Goal: Navigation & Orientation: Find specific page/section

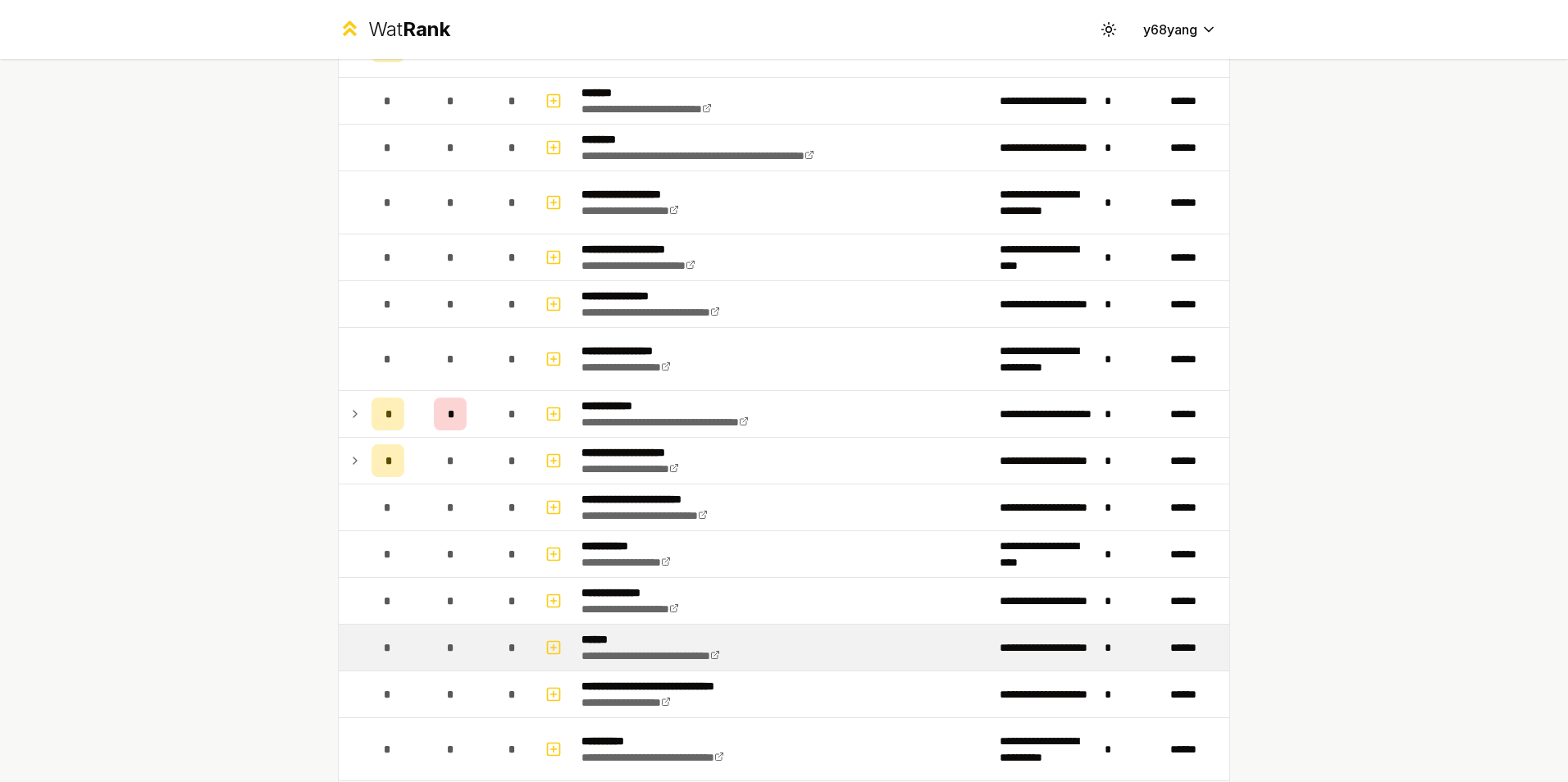
scroll to position [1502, 0]
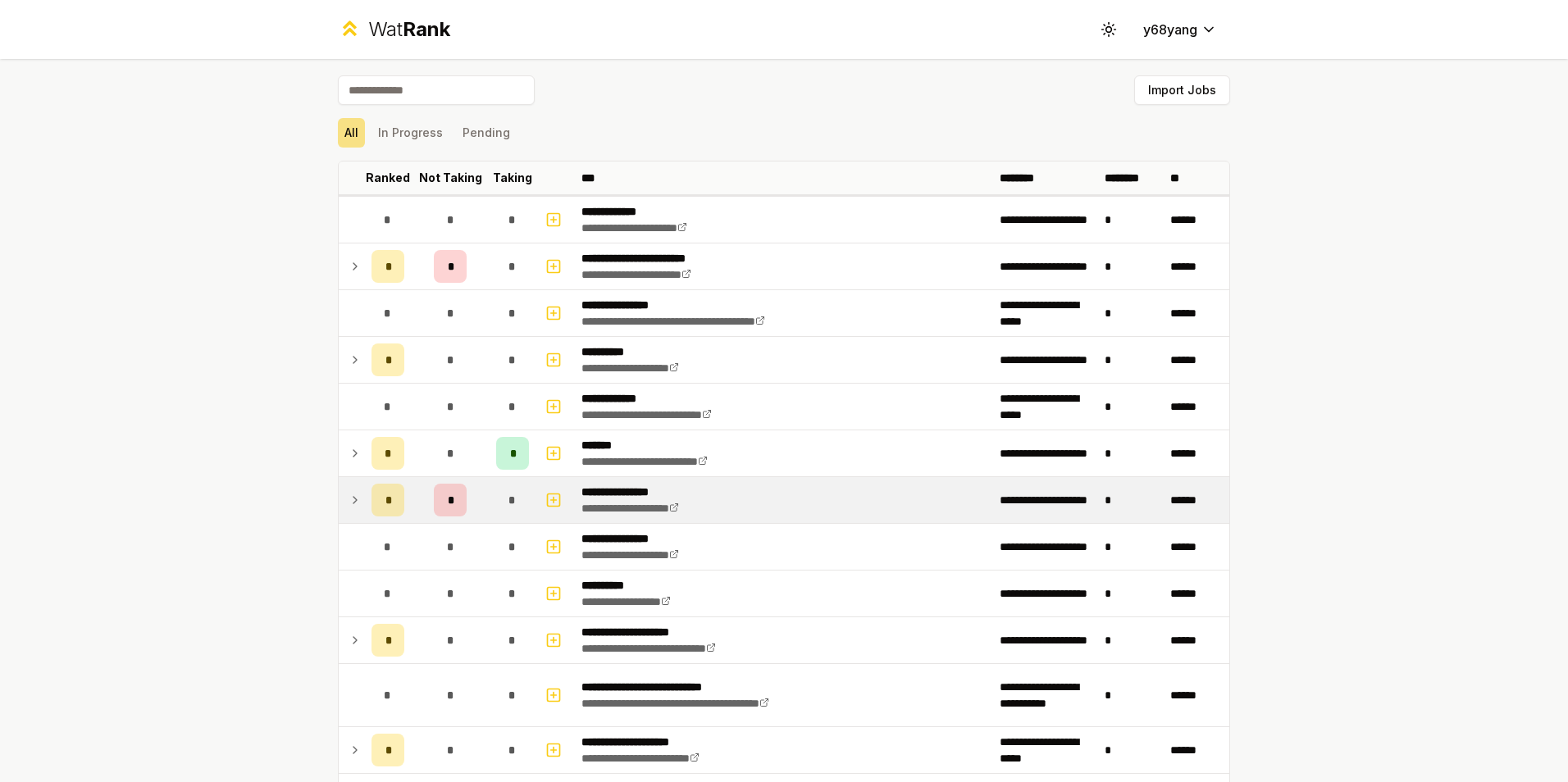
click at [349, 509] on icon at bounding box center [355, 500] width 13 height 20
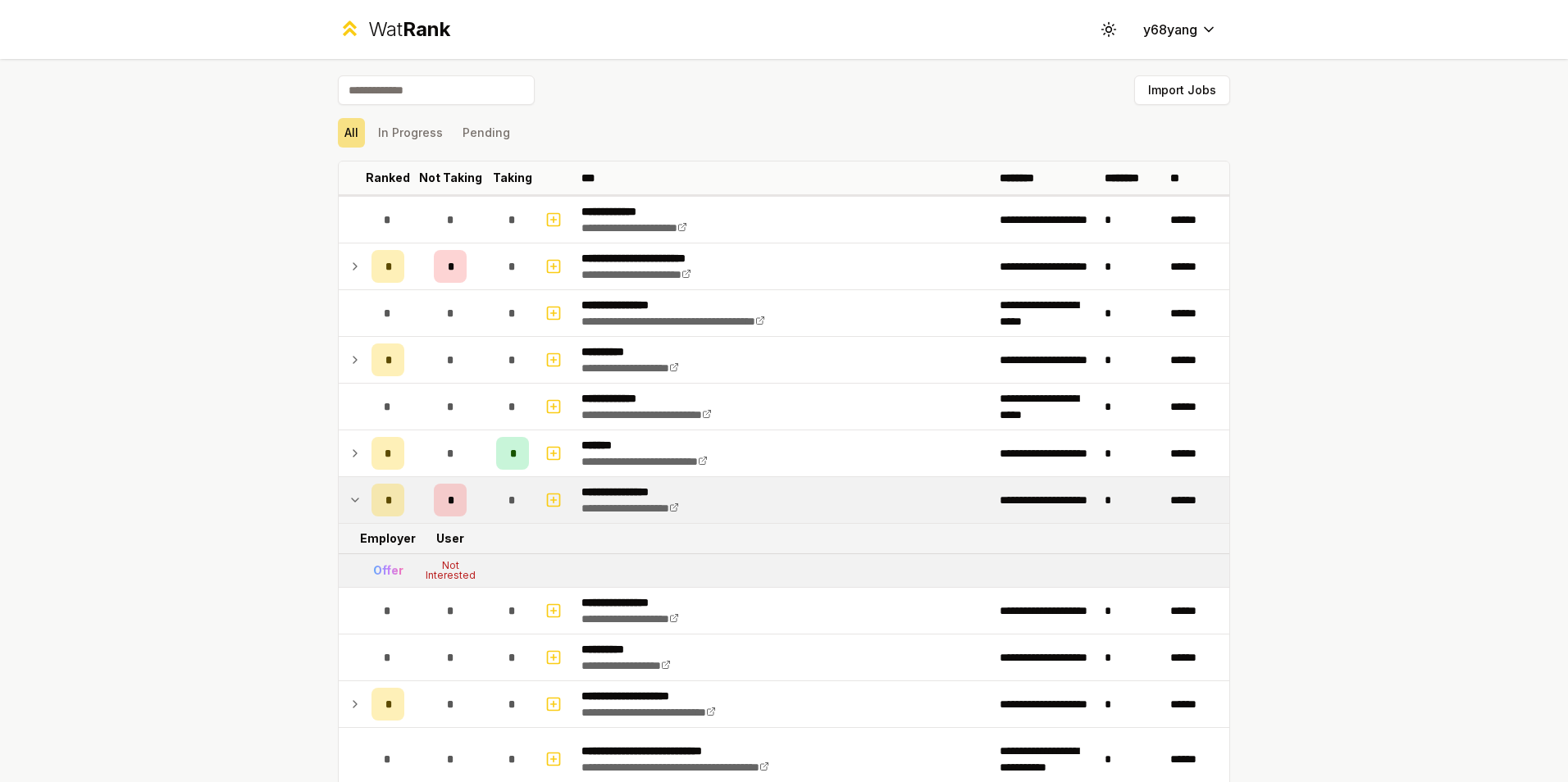
click at [349, 509] on icon at bounding box center [355, 500] width 13 height 20
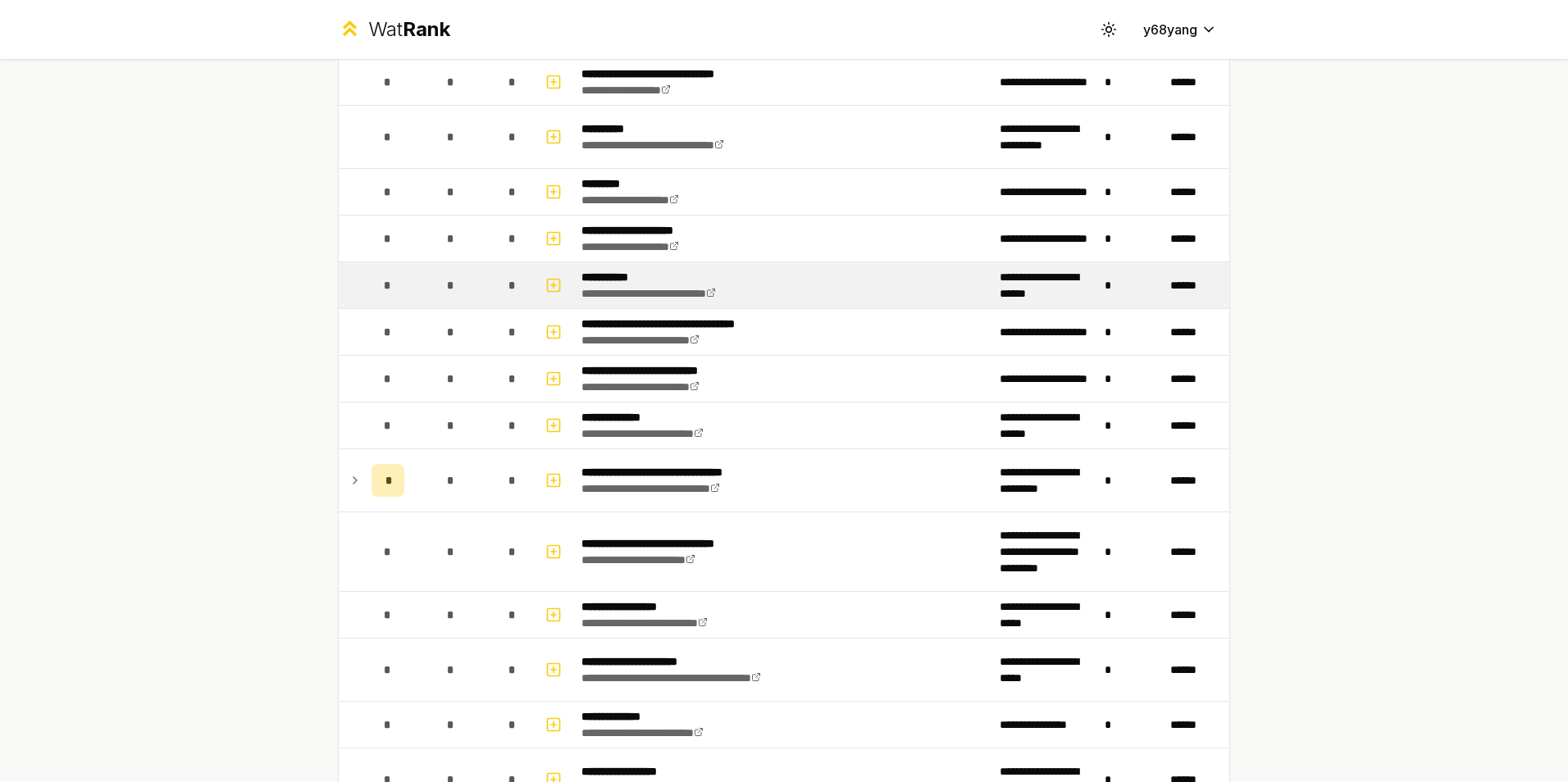
scroll to position [2049, 0]
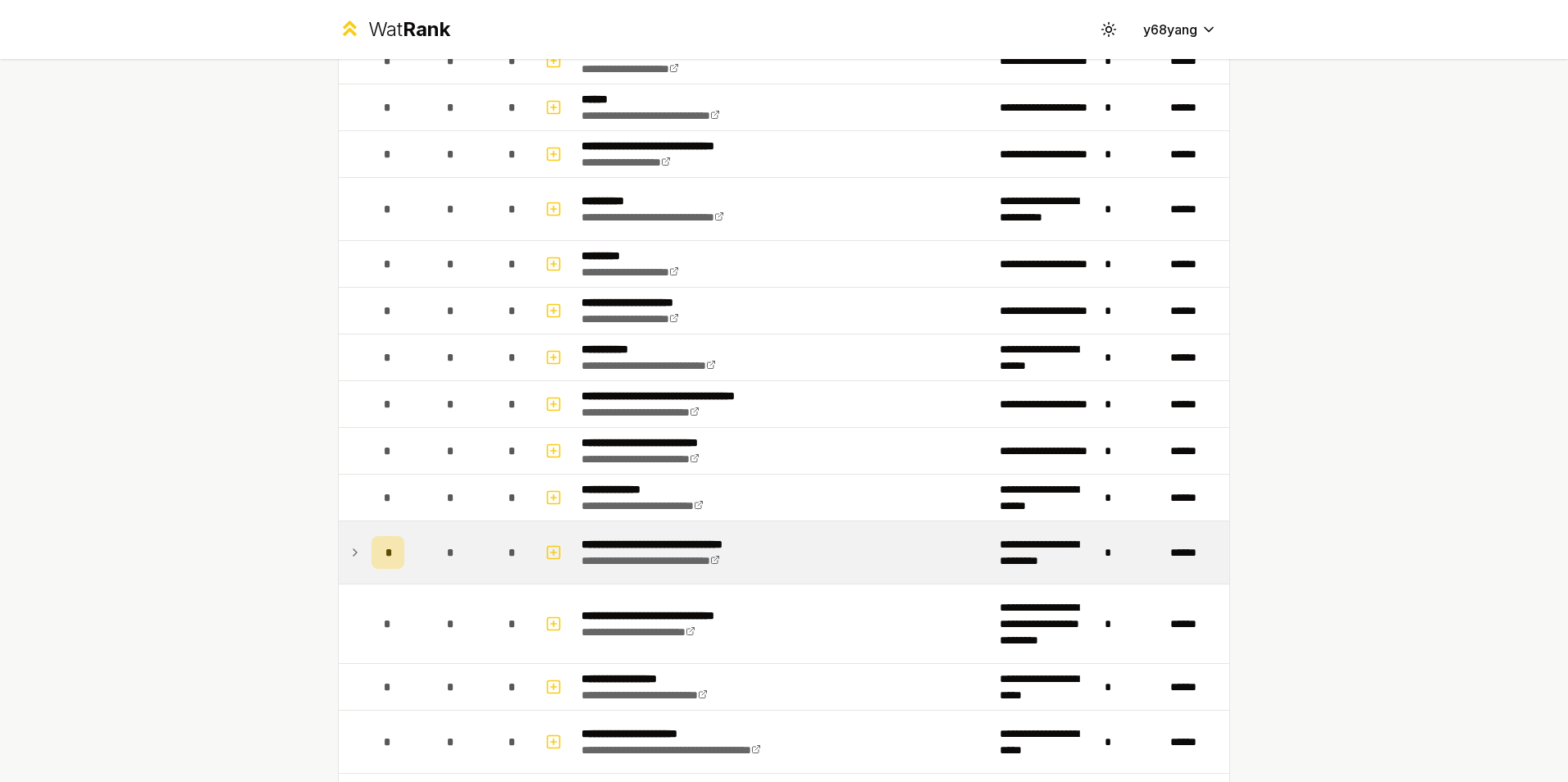
click at [349, 564] on td at bounding box center [352, 552] width 26 height 63
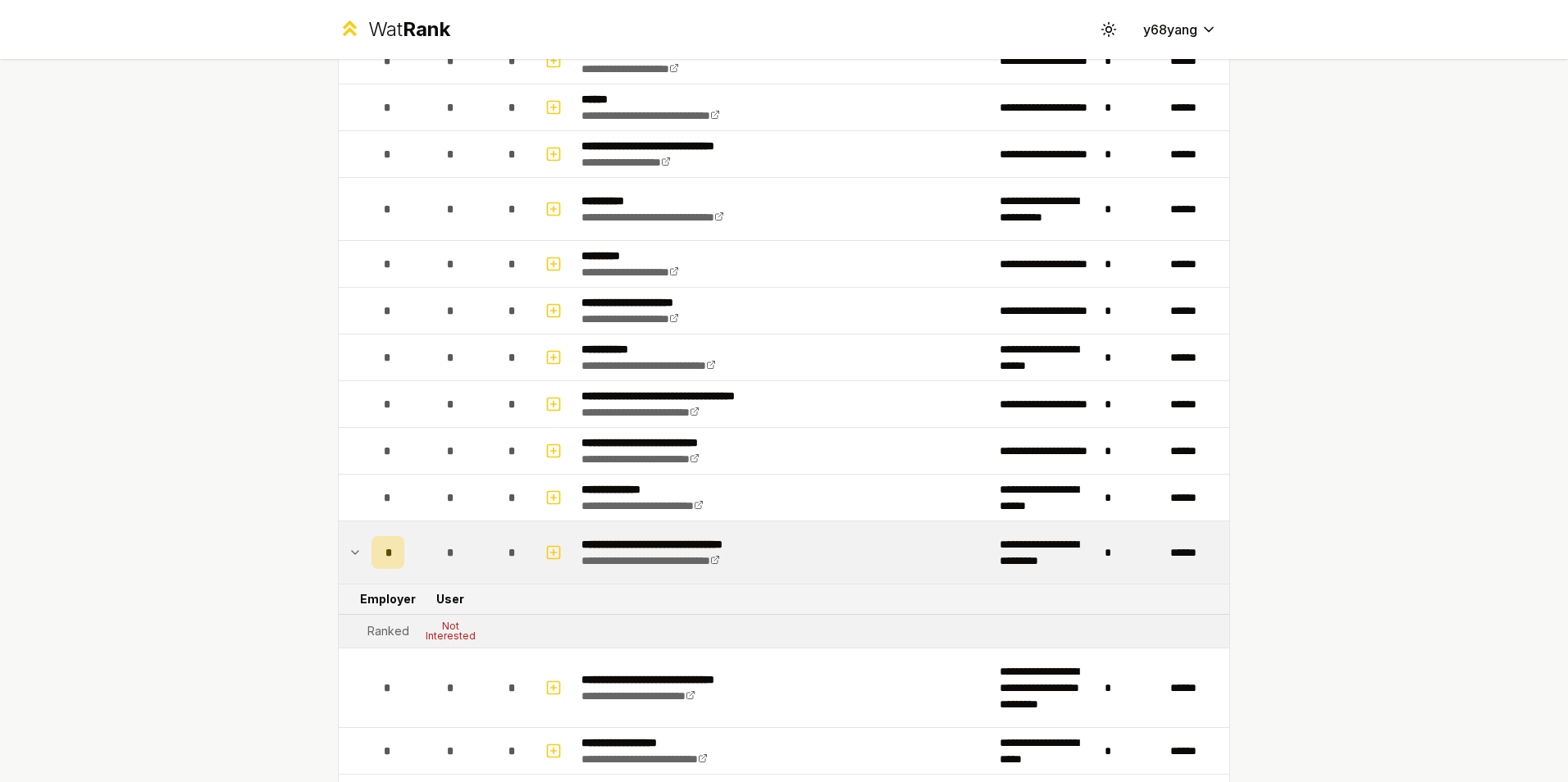
click at [348, 562] on td at bounding box center [352, 552] width 26 height 63
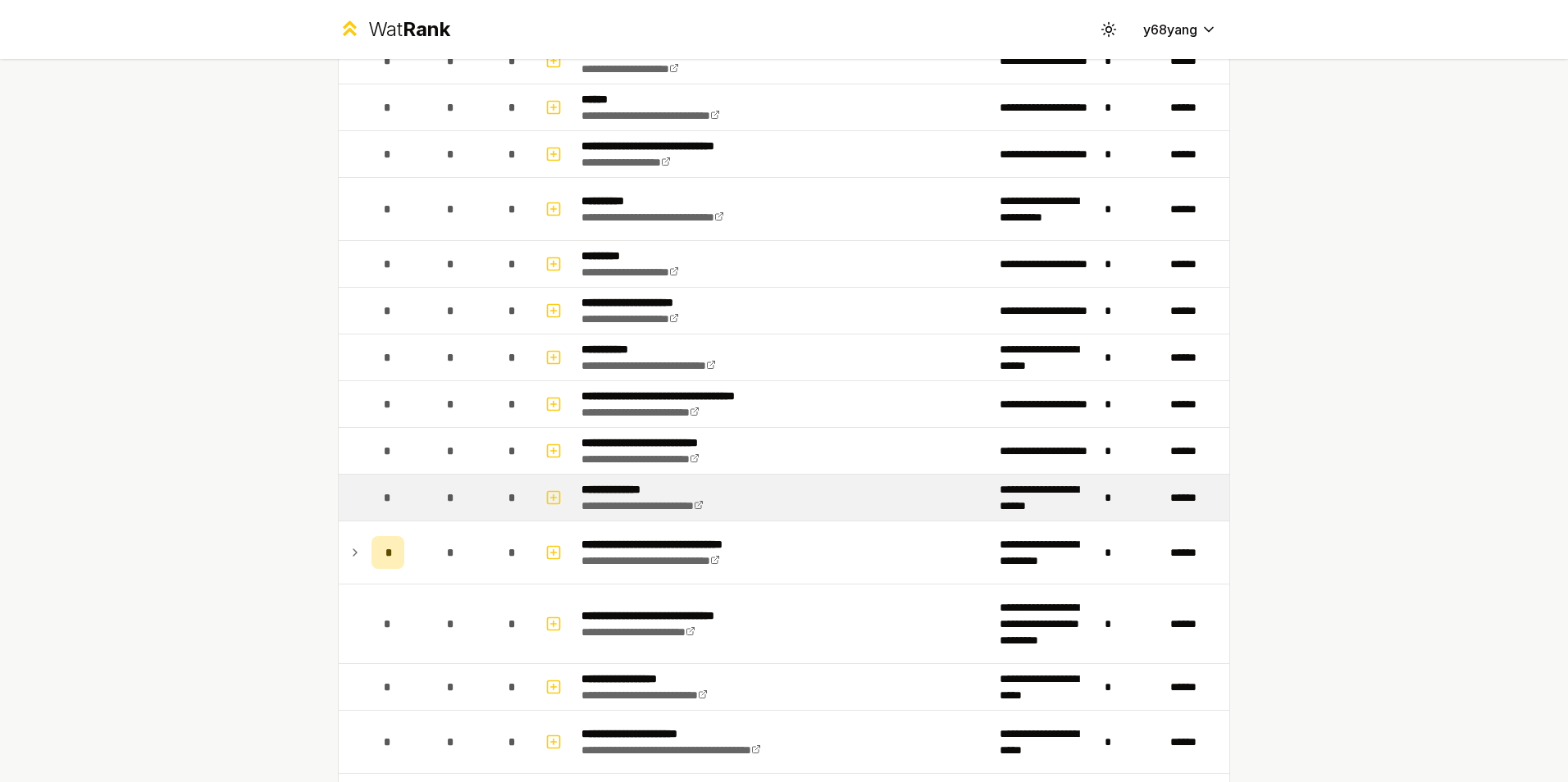
click at [347, 508] on td at bounding box center [352, 498] width 26 height 46
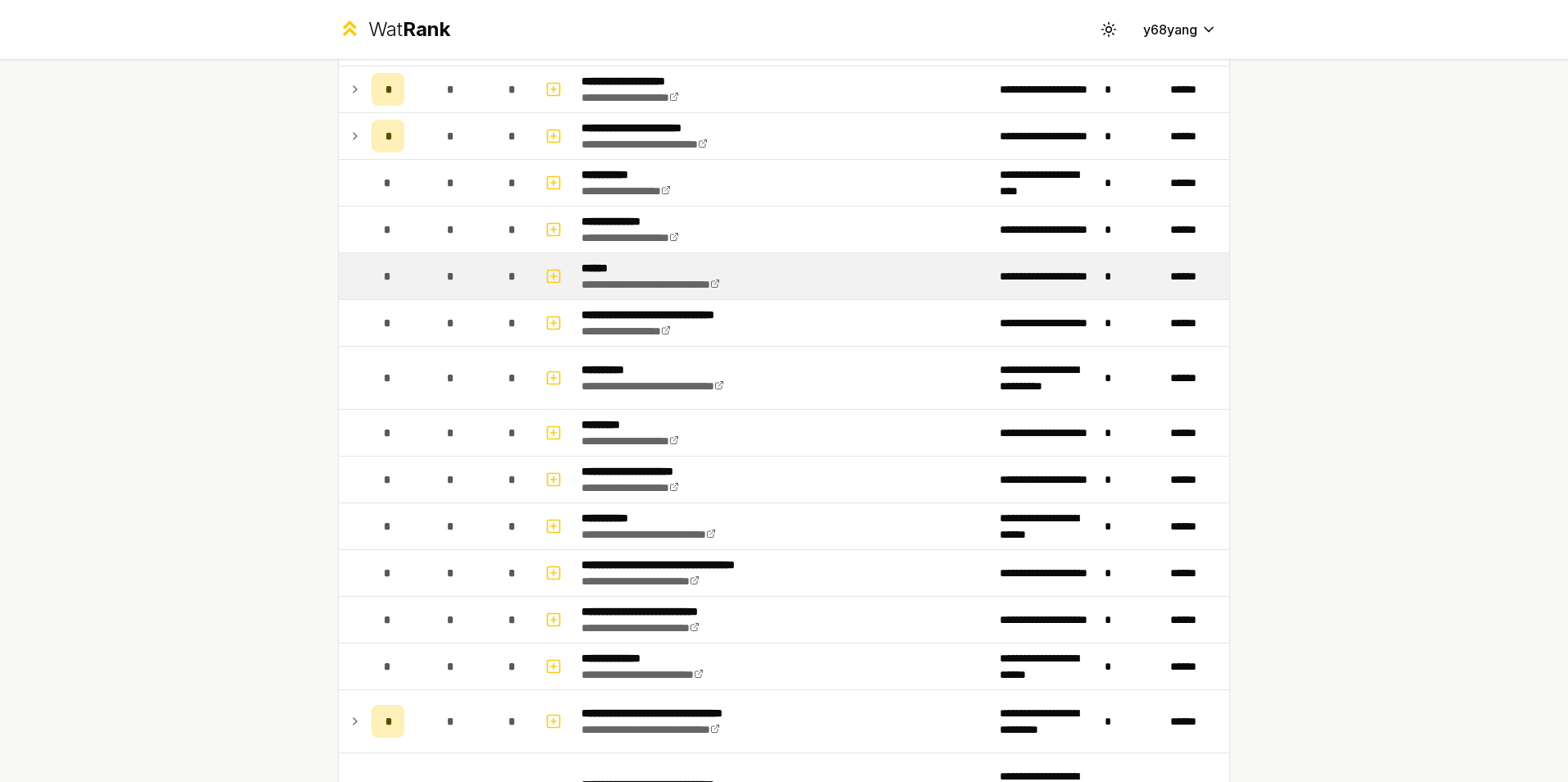
scroll to position [1639, 0]
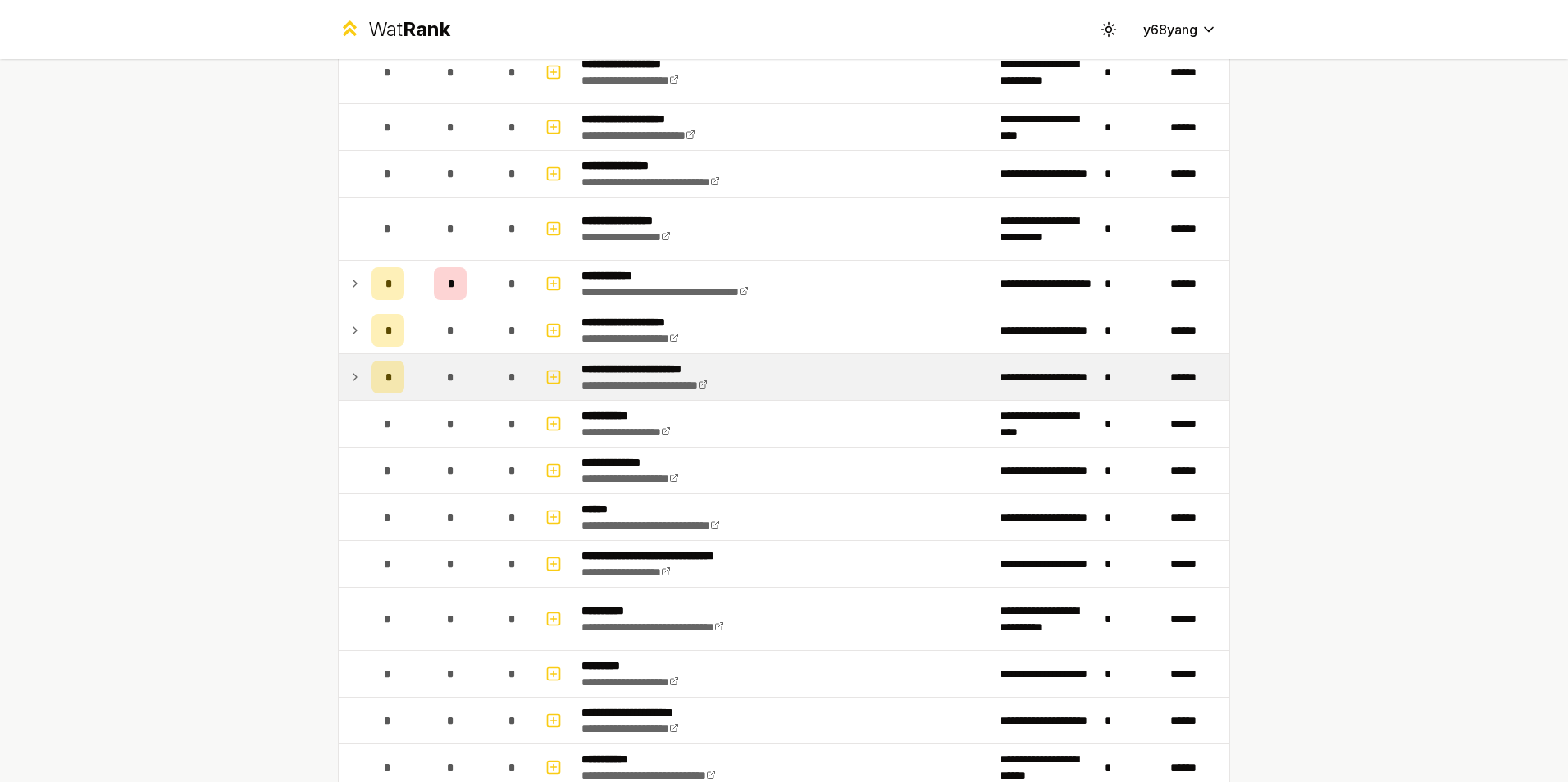
click at [339, 381] on td at bounding box center [352, 377] width 26 height 46
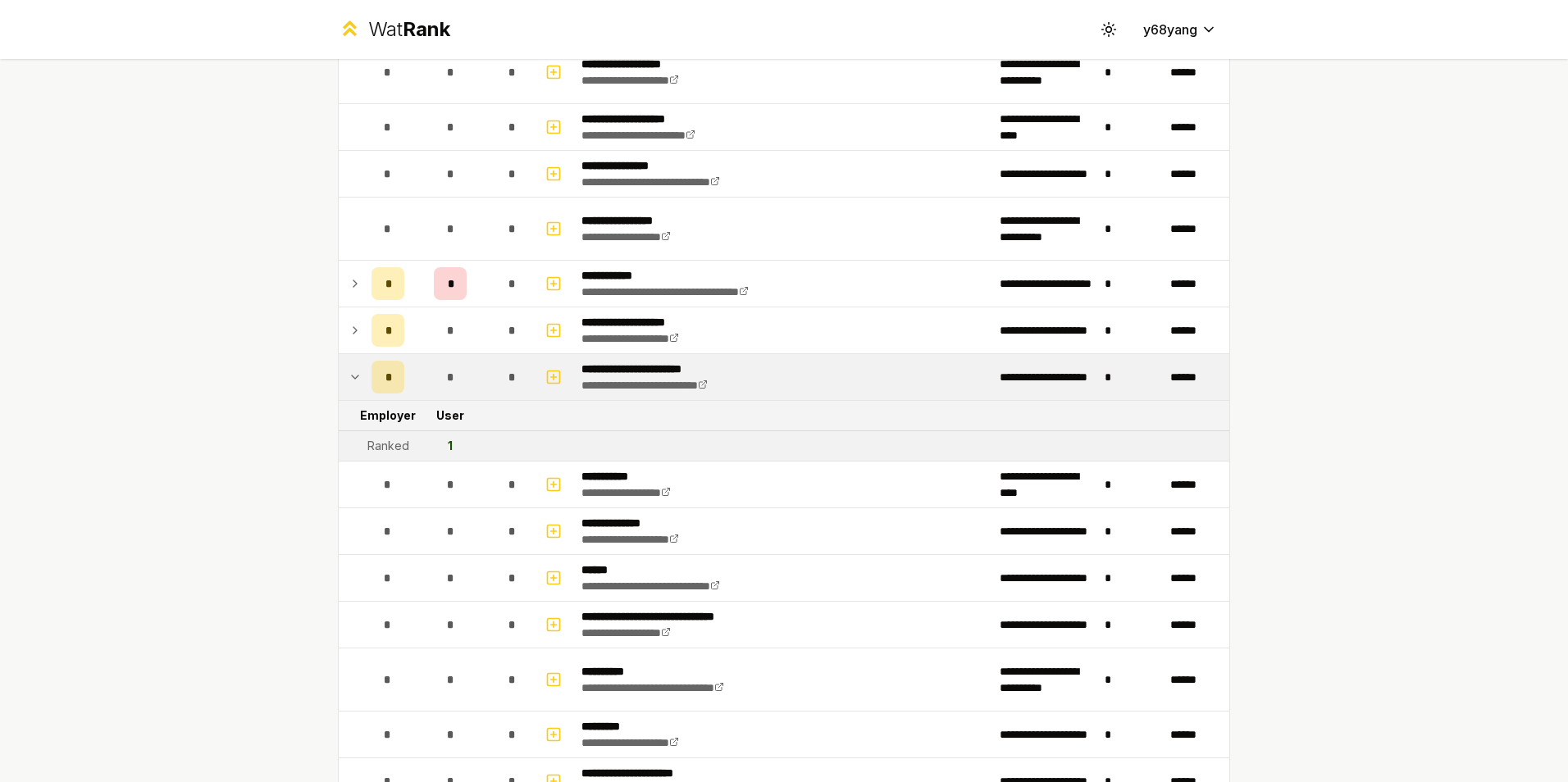
click at [349, 372] on icon at bounding box center [355, 377] width 13 height 20
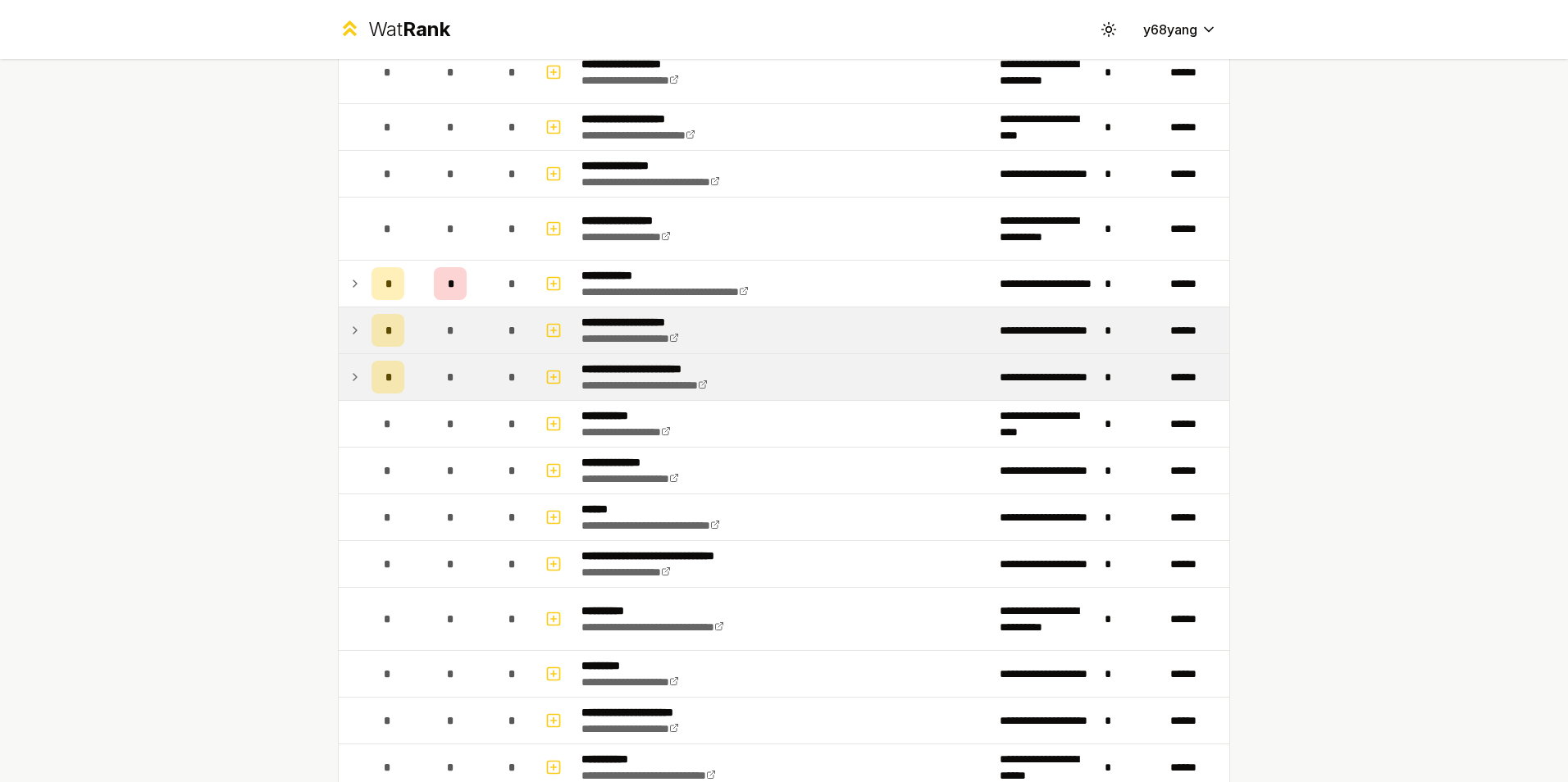
click at [349, 333] on icon at bounding box center [355, 331] width 13 height 20
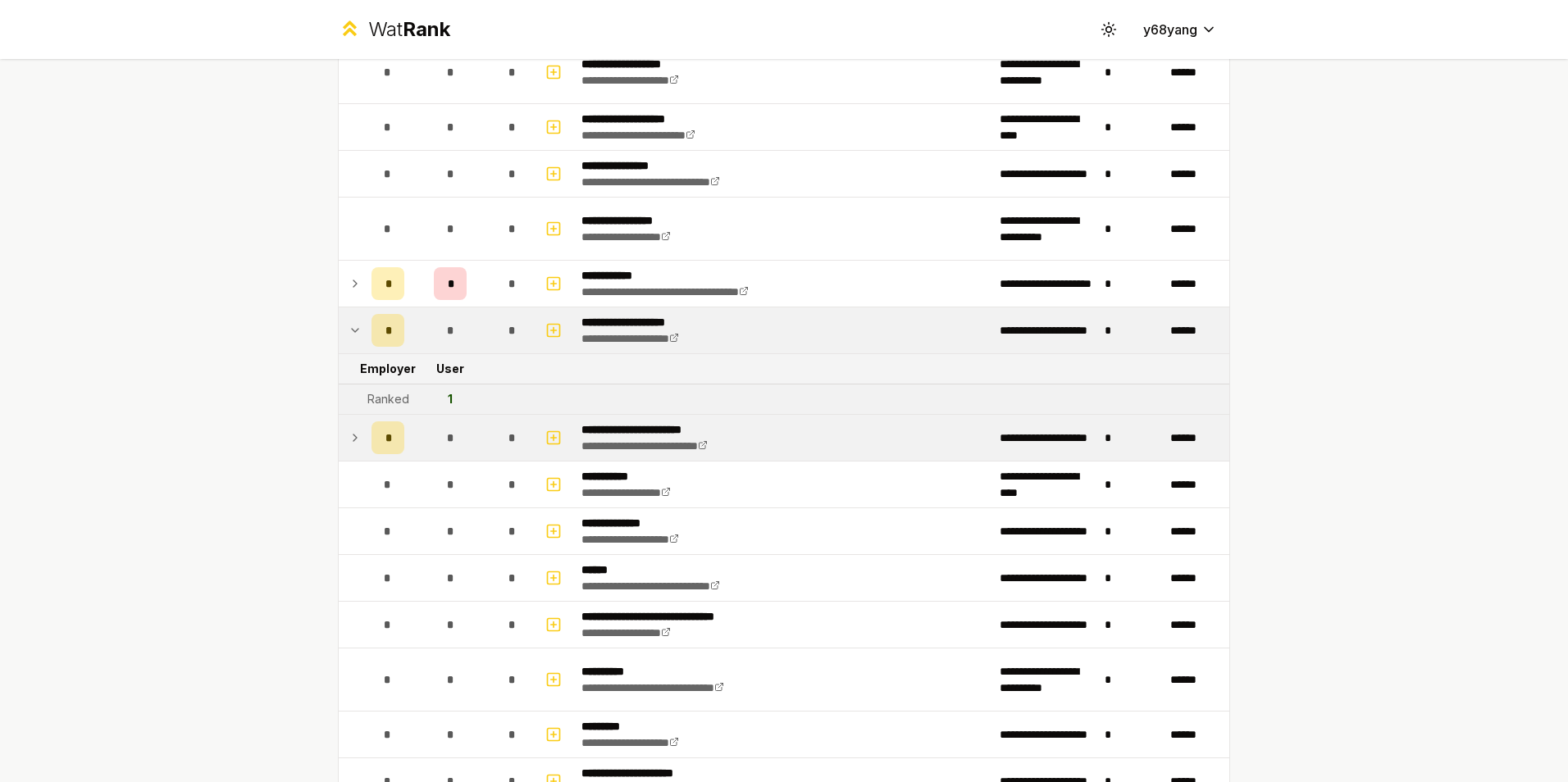
click at [349, 333] on icon at bounding box center [355, 331] width 13 height 20
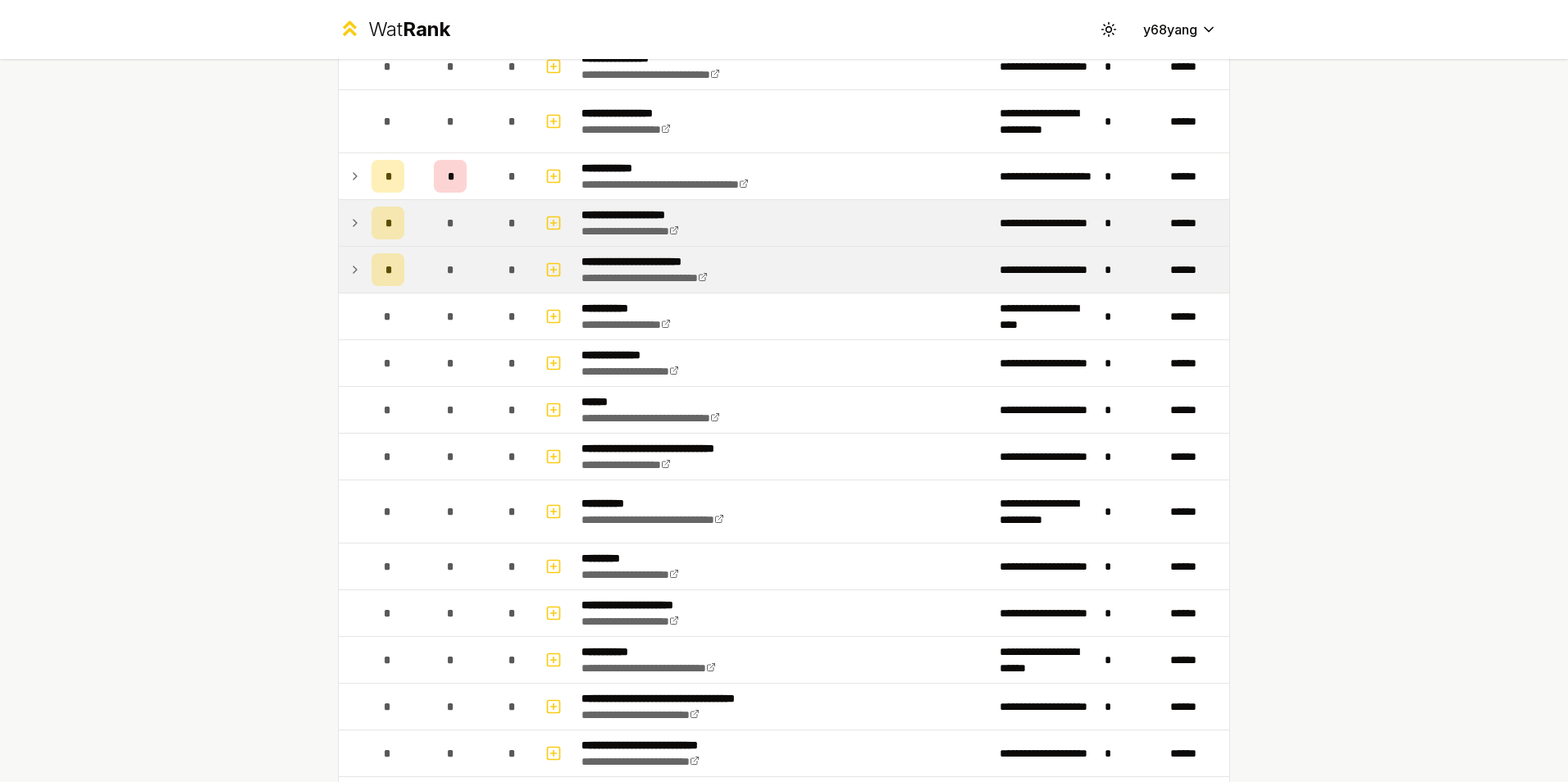
scroll to position [1777, 0]
